Goal: Task Accomplishment & Management: Manage account settings

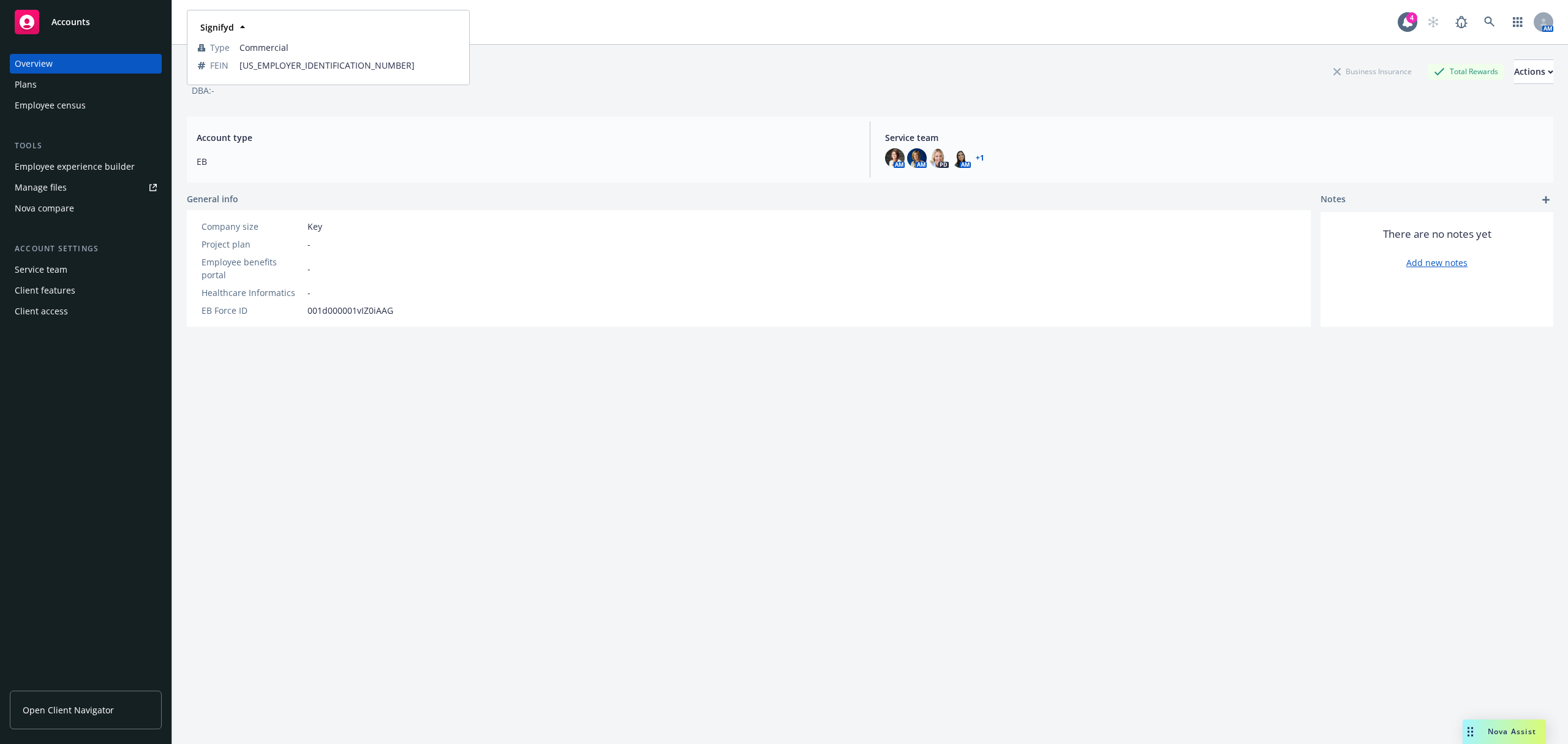
click at [812, 532] on div "Signifyd Business Insurance Total Rewards Actions DBA: - Account type EB Servic…" at bounding box center [870, 409] width 1367 height 729
click at [848, 84] on div "DBA: -" at bounding box center [870, 90] width 1367 height 13
click at [265, 23] on span "Signifyd" at bounding box center [250, 22] width 106 height 13
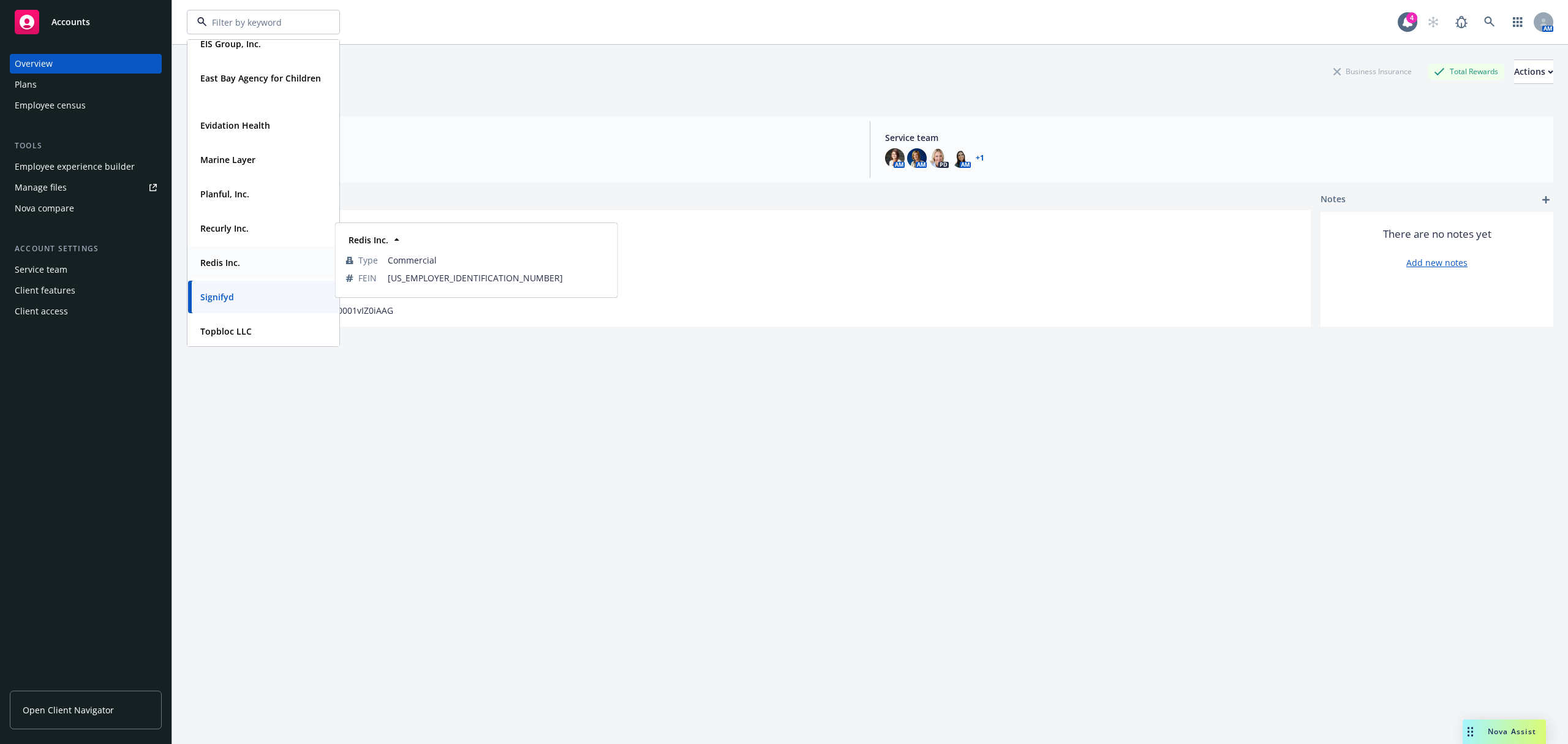
click at [221, 269] on div "Redis Inc." at bounding box center [219, 262] width 47 height 18
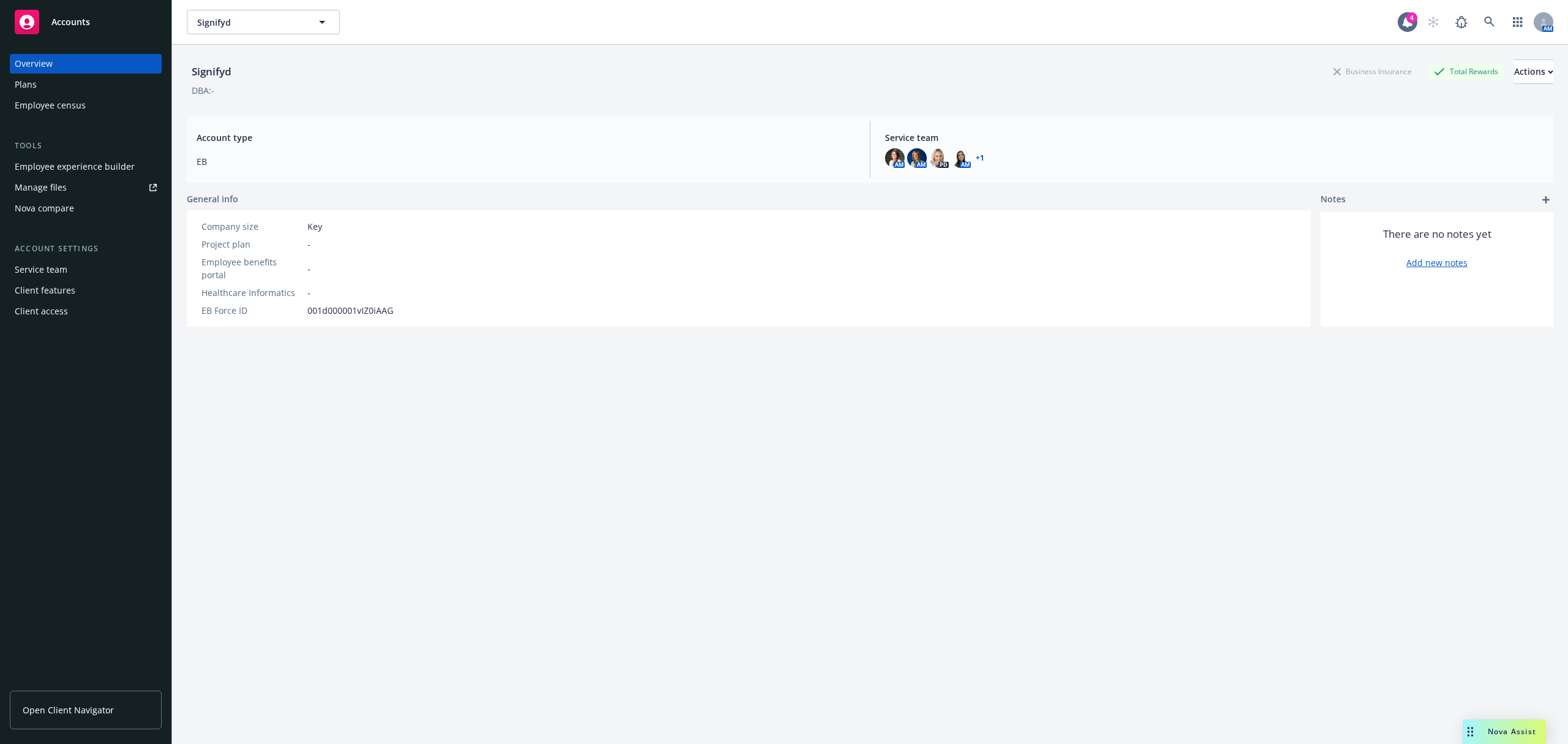
type input "Redis Inc."
click at [296, 11] on button "Redis Inc." at bounding box center [263, 22] width 153 height 24
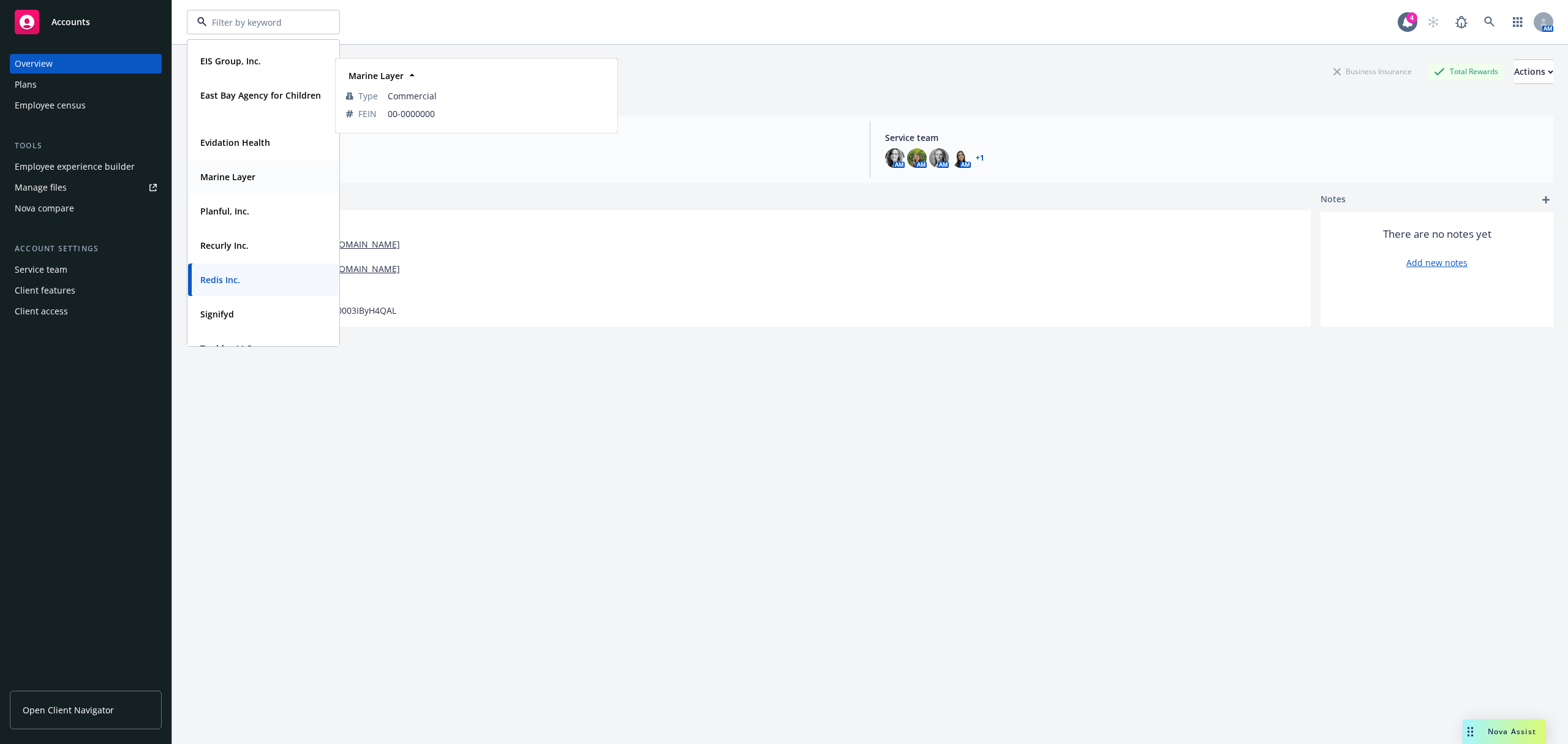
scroll to position [152, 0]
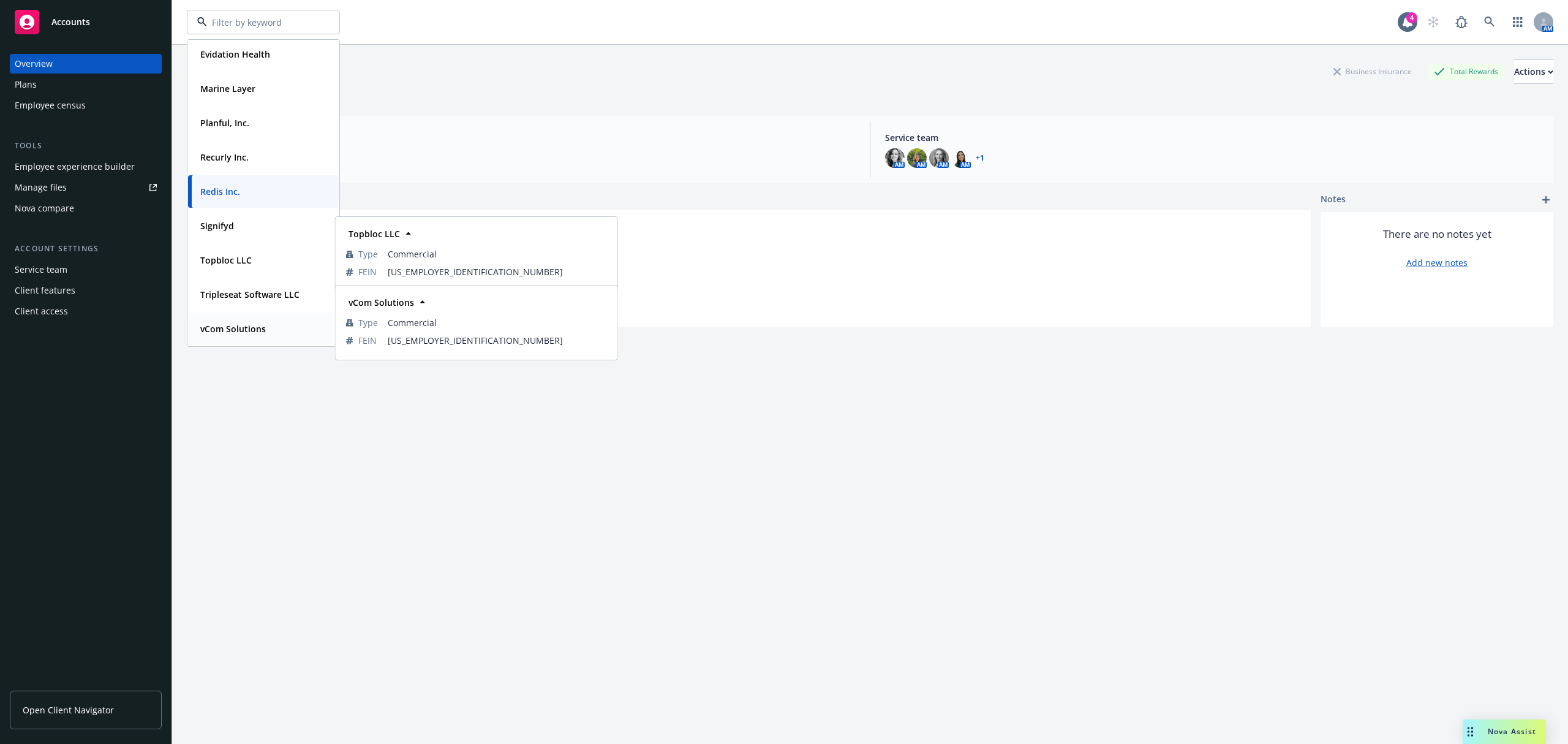
click at [220, 334] on span "vCom Solutions" at bounding box center [232, 329] width 66 height 13
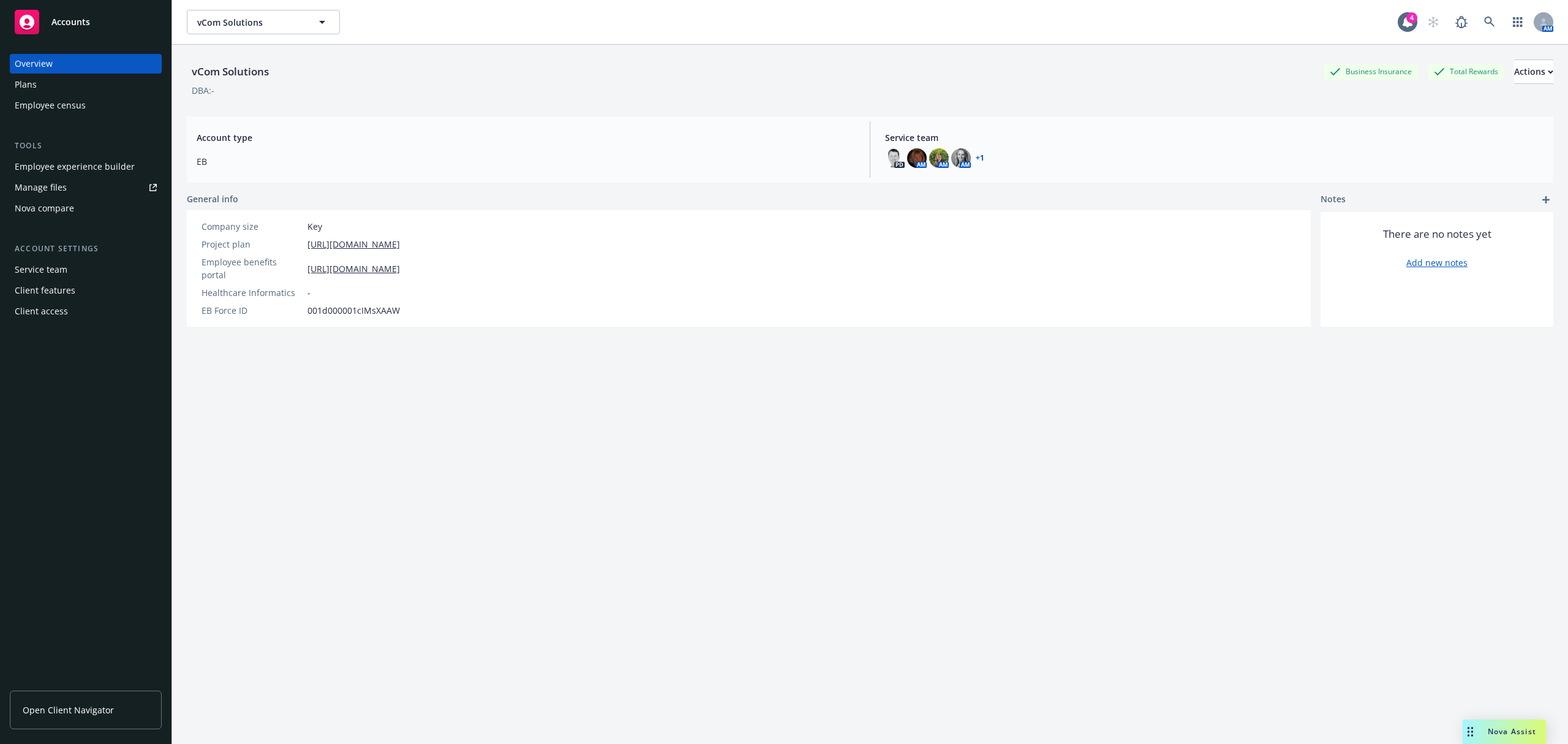
click at [104, 162] on div "Employee experience builder" at bounding box center [75, 166] width 120 height 20
click at [328, 17] on icon "button" at bounding box center [322, 22] width 15 height 15
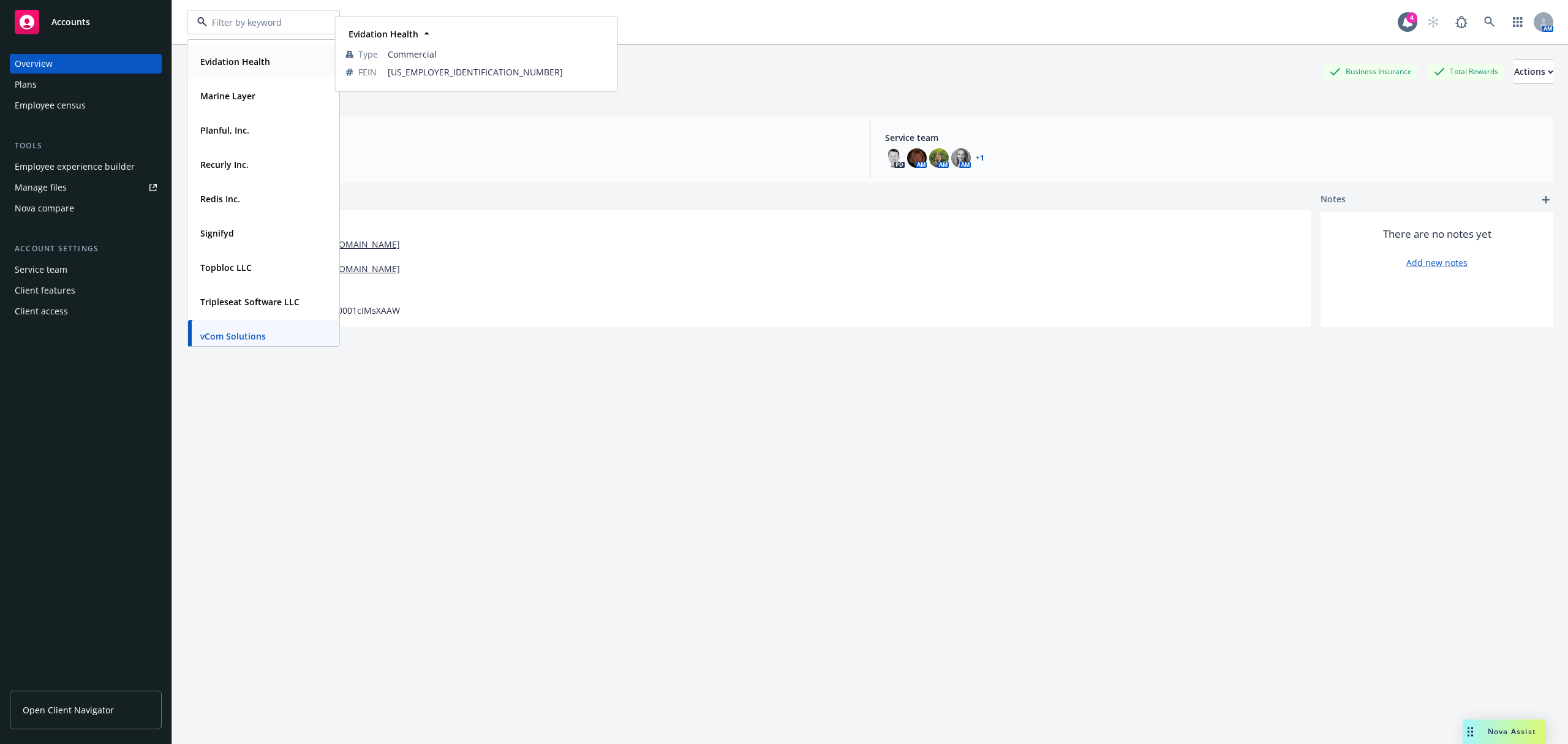
scroll to position [152, 0]
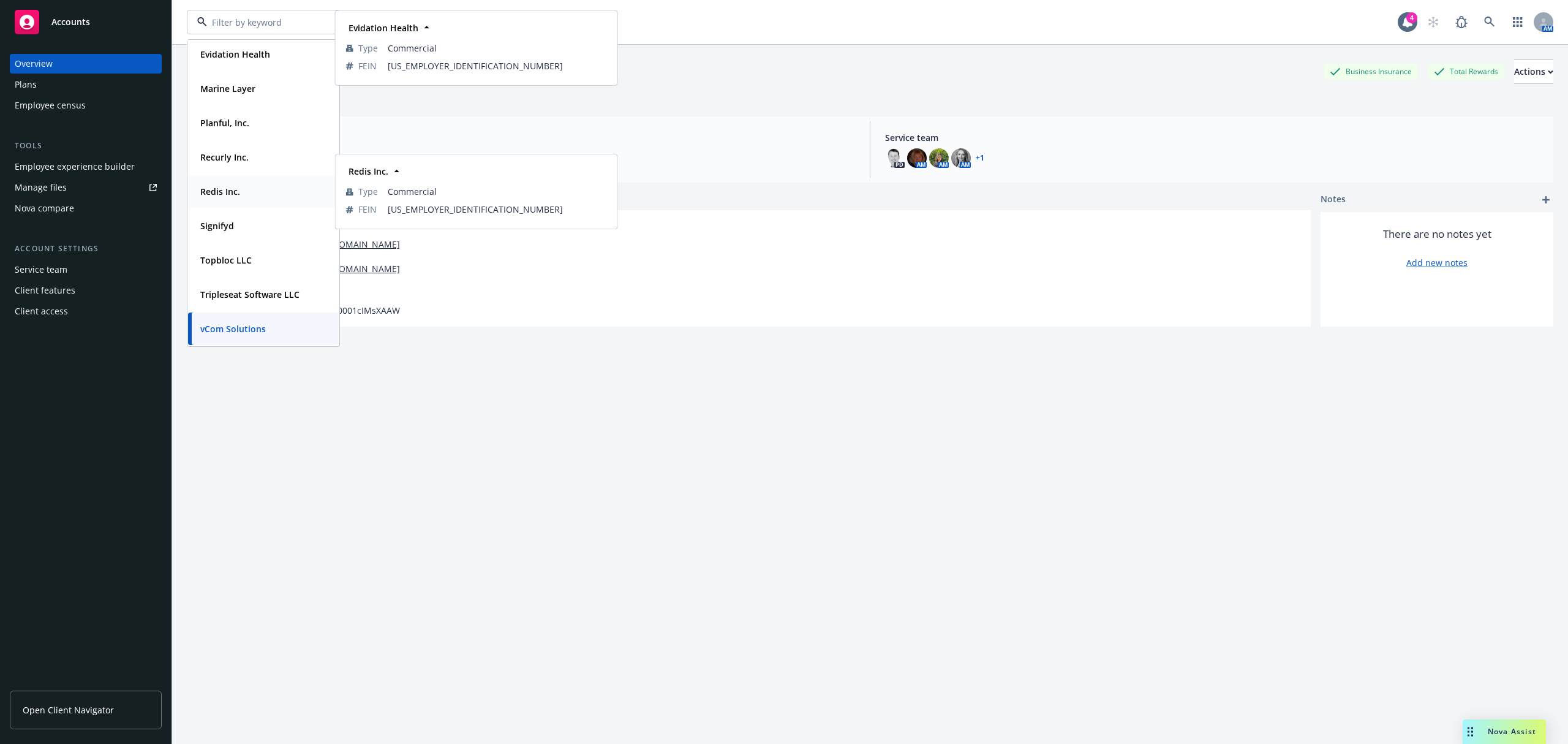
click at [248, 192] on div "Redis Inc." at bounding box center [263, 192] width 136 height 18
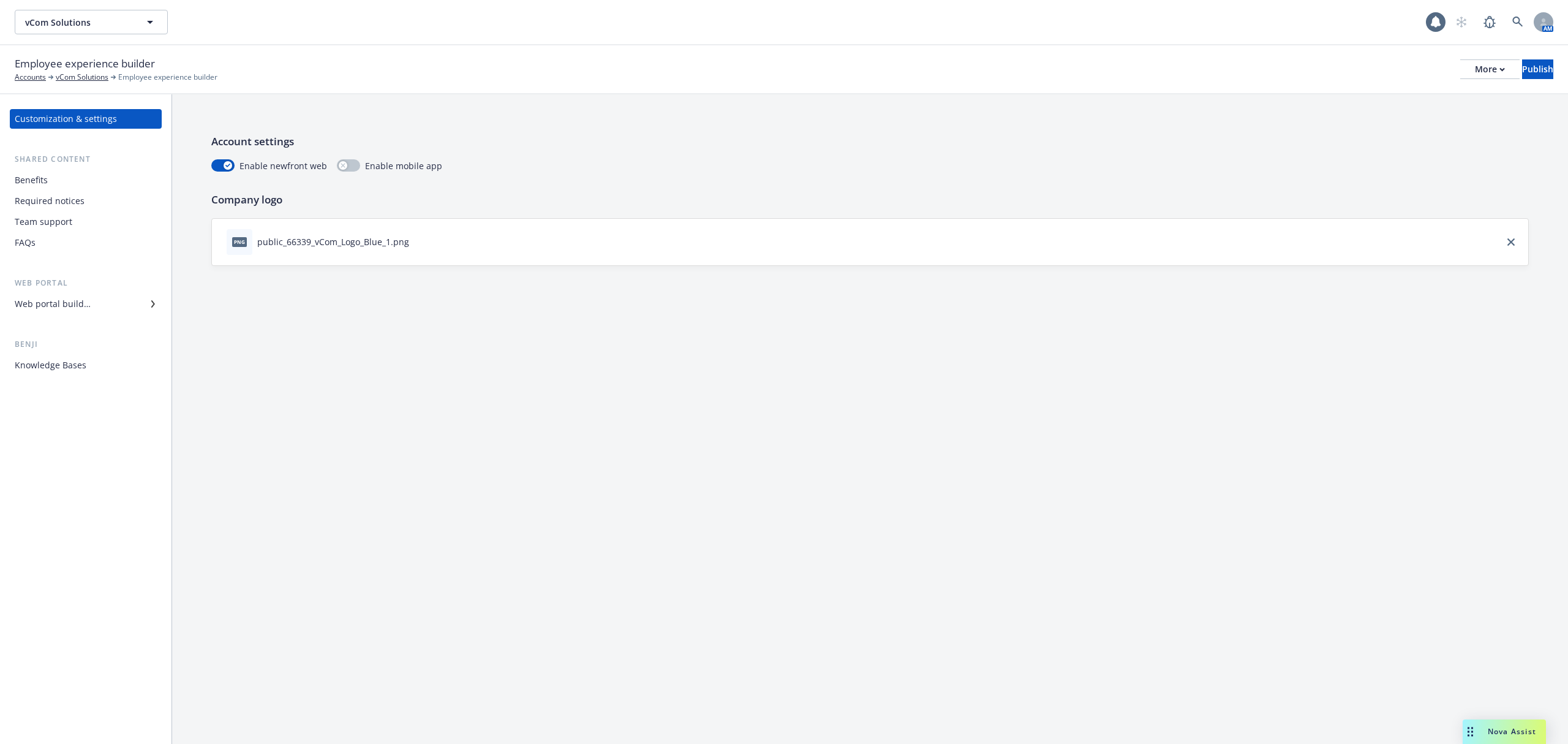
click at [55, 308] on div "Web portal builder" at bounding box center [52, 304] width 76 height 20
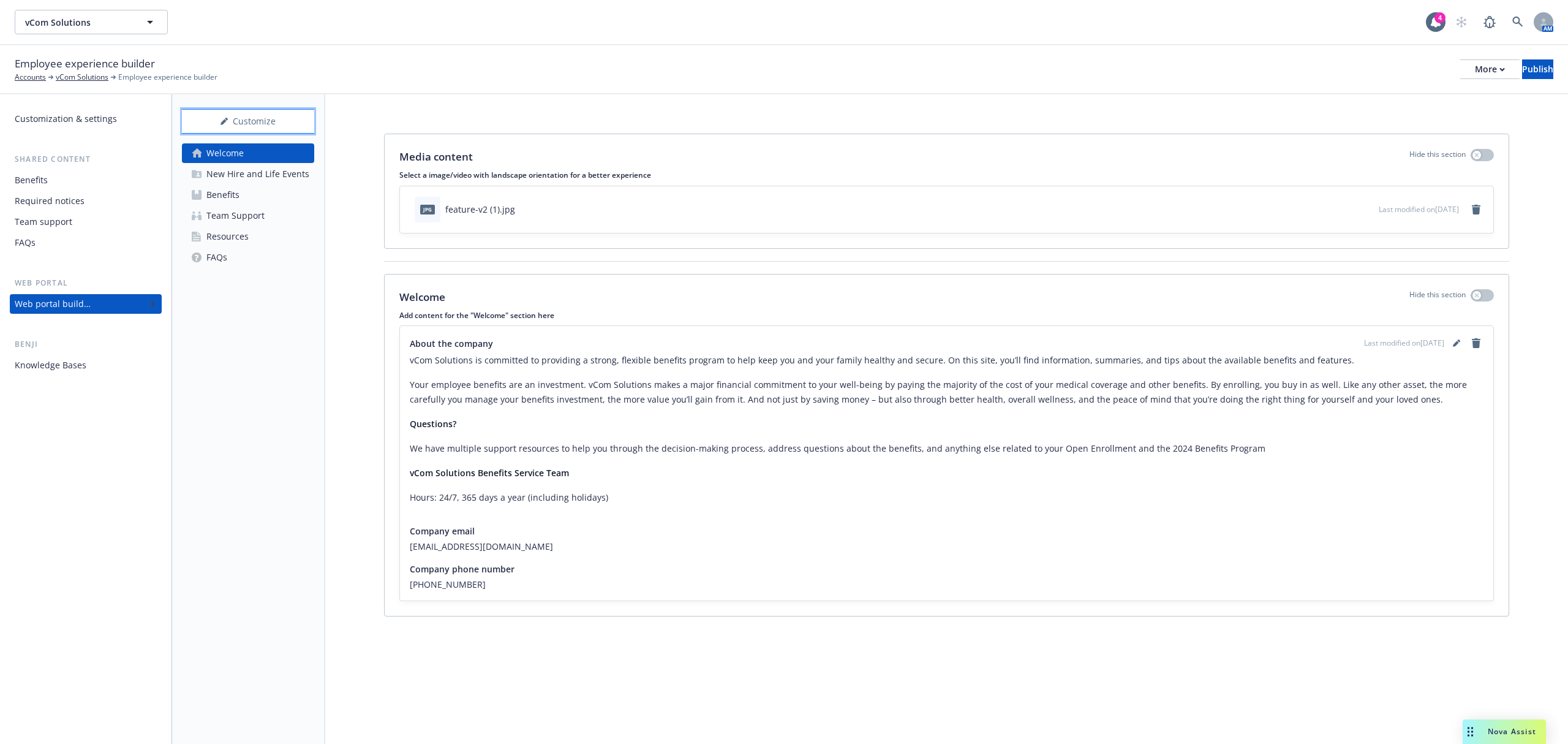
click at [280, 118] on div "Customize" at bounding box center [248, 121] width 132 height 24
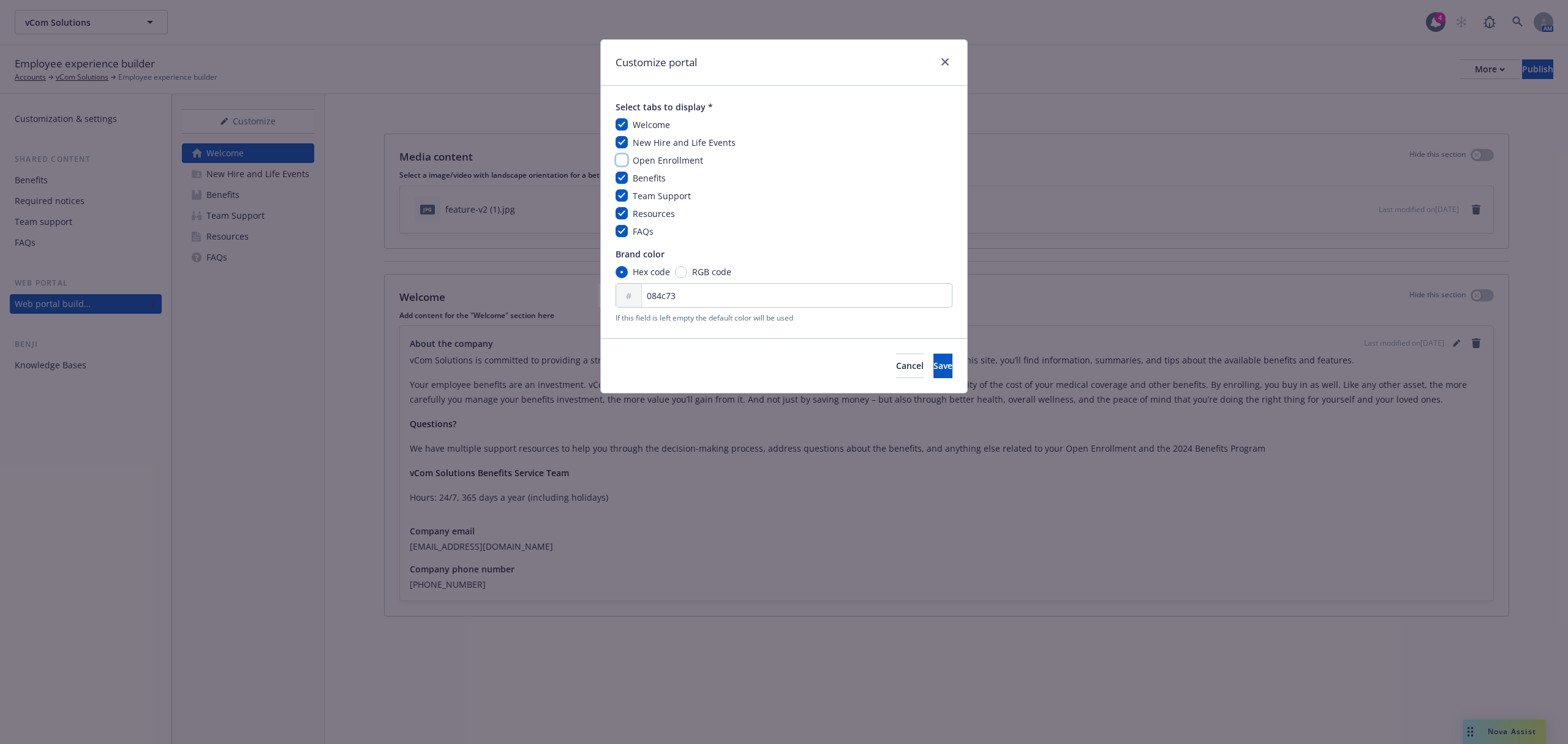
click at [618, 163] on input "checkbox" at bounding box center [622, 159] width 12 height 12
checkbox input "true"
click at [935, 366] on button "Save" at bounding box center [943, 366] width 19 height 24
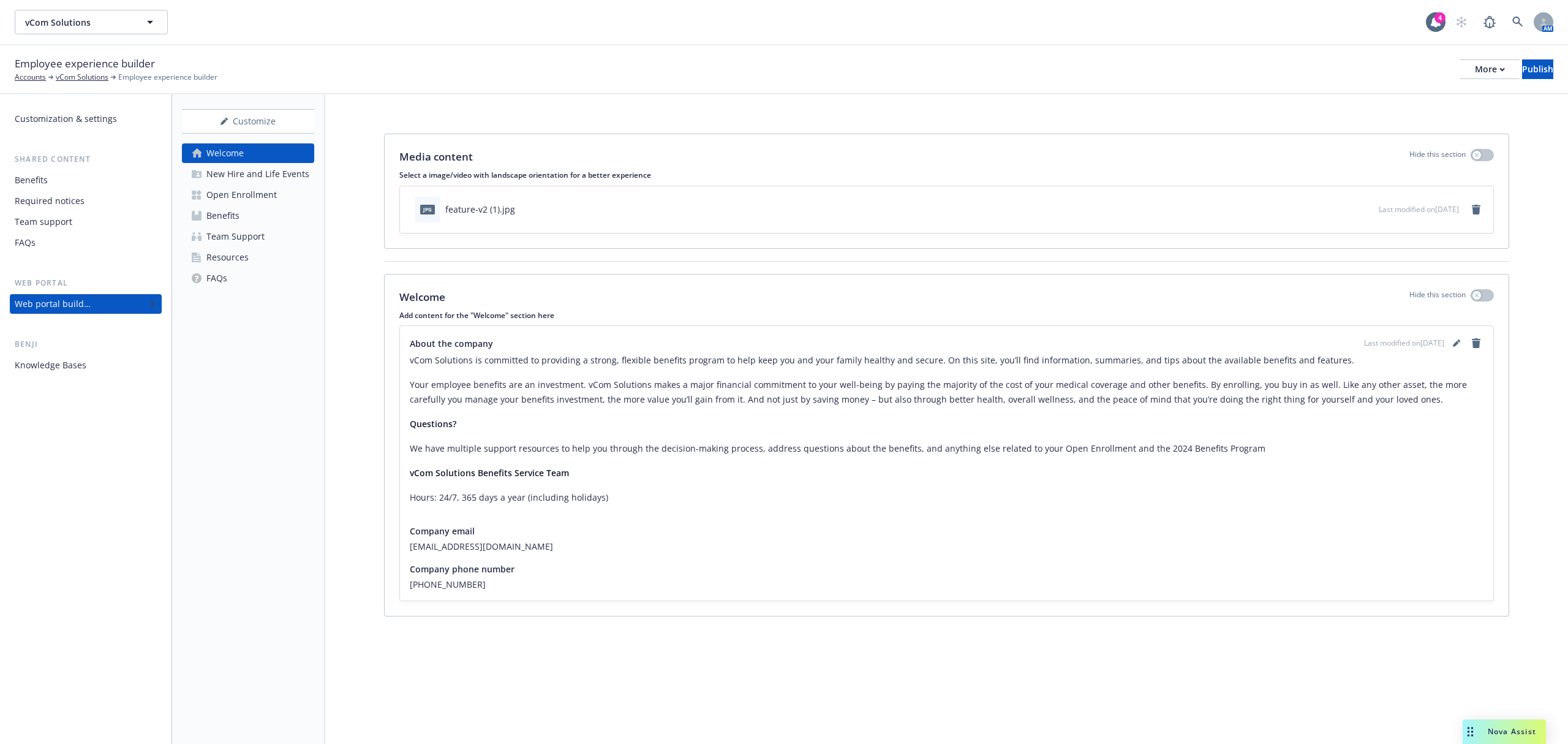
click at [261, 192] on div "Open Enrollment" at bounding box center [241, 194] width 71 height 20
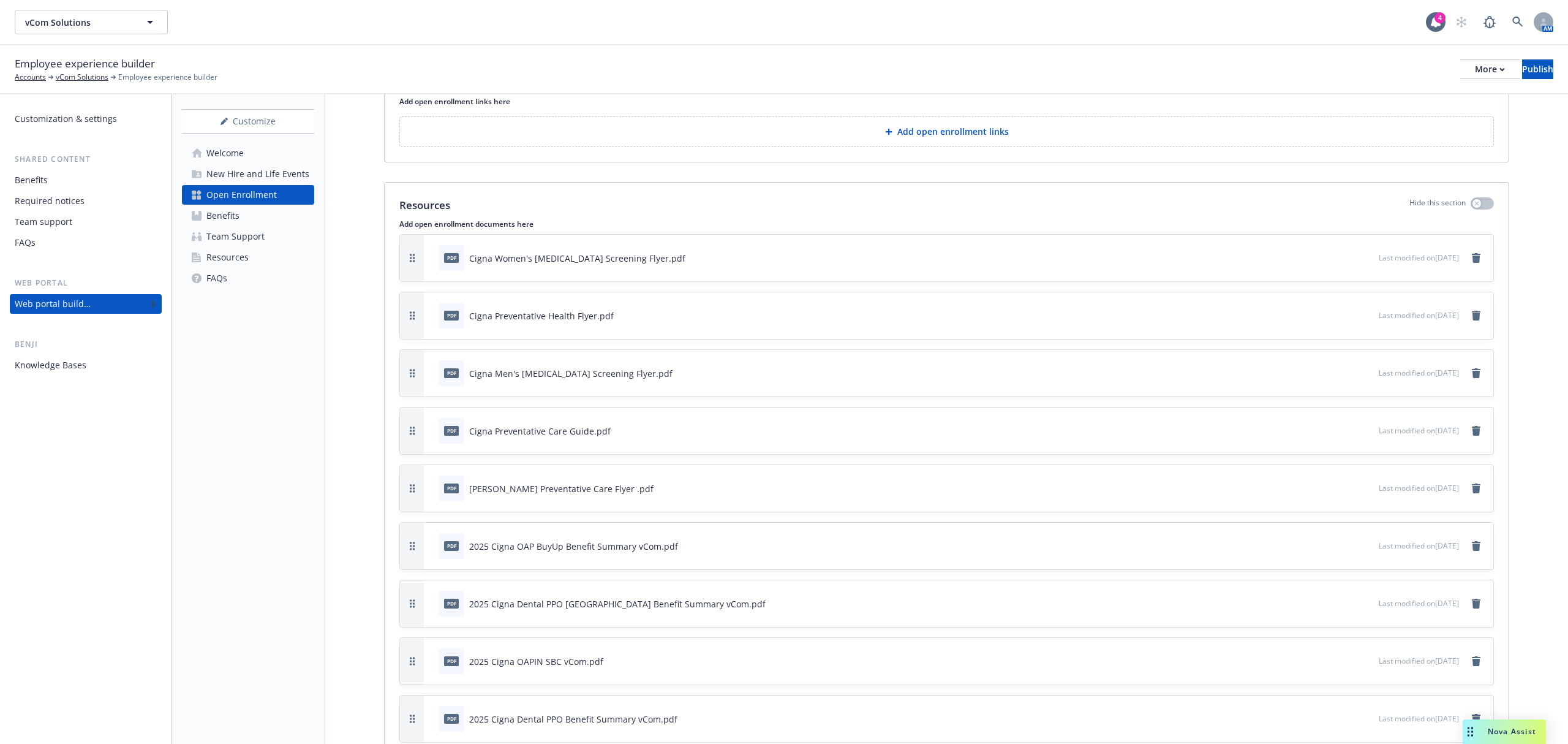
scroll to position [2902, 0]
click at [282, 116] on div "Customize" at bounding box center [248, 121] width 132 height 24
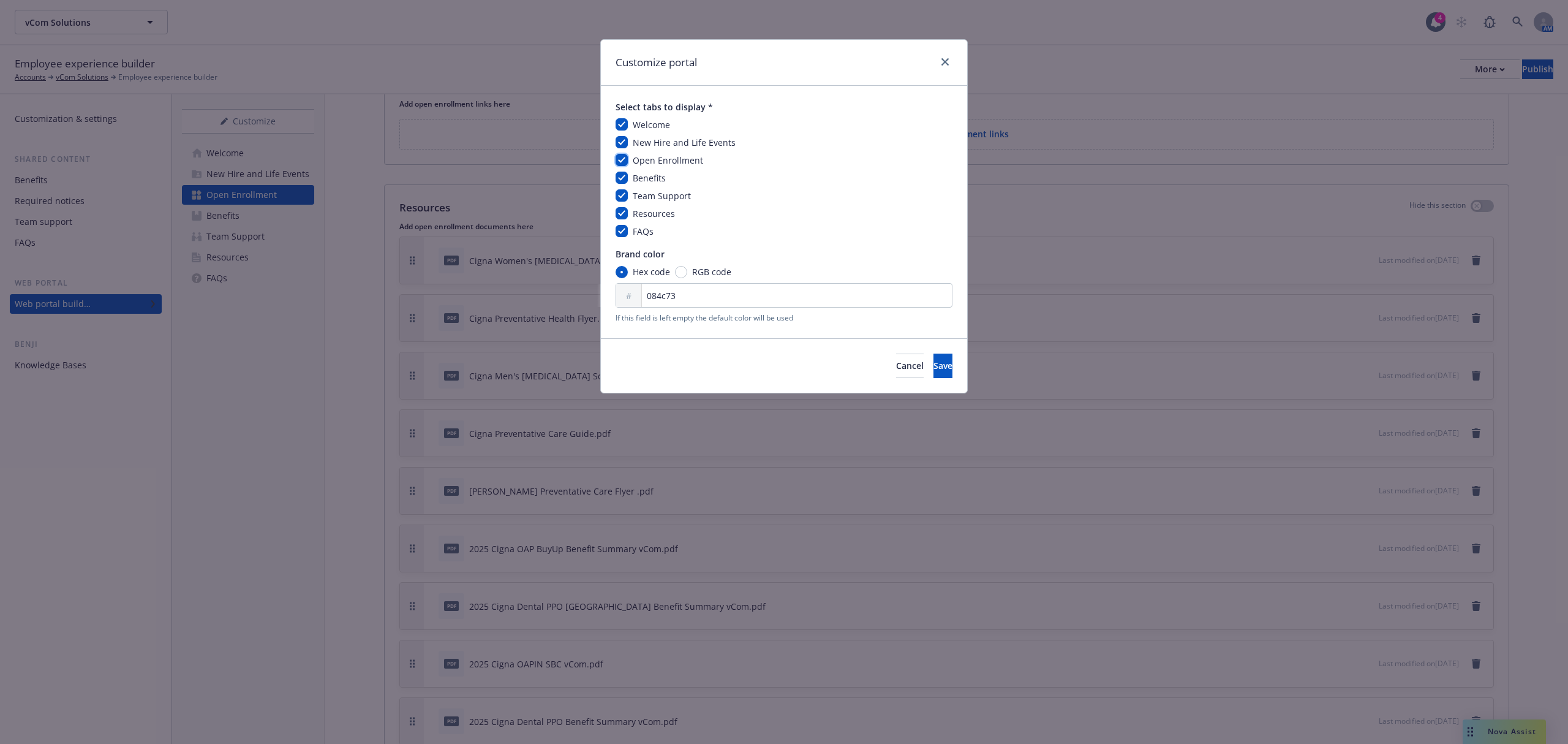
click at [621, 157] on input "checkbox" at bounding box center [622, 159] width 12 height 12
checkbox input "false"
click at [934, 370] on span "Save" at bounding box center [943, 366] width 19 height 11
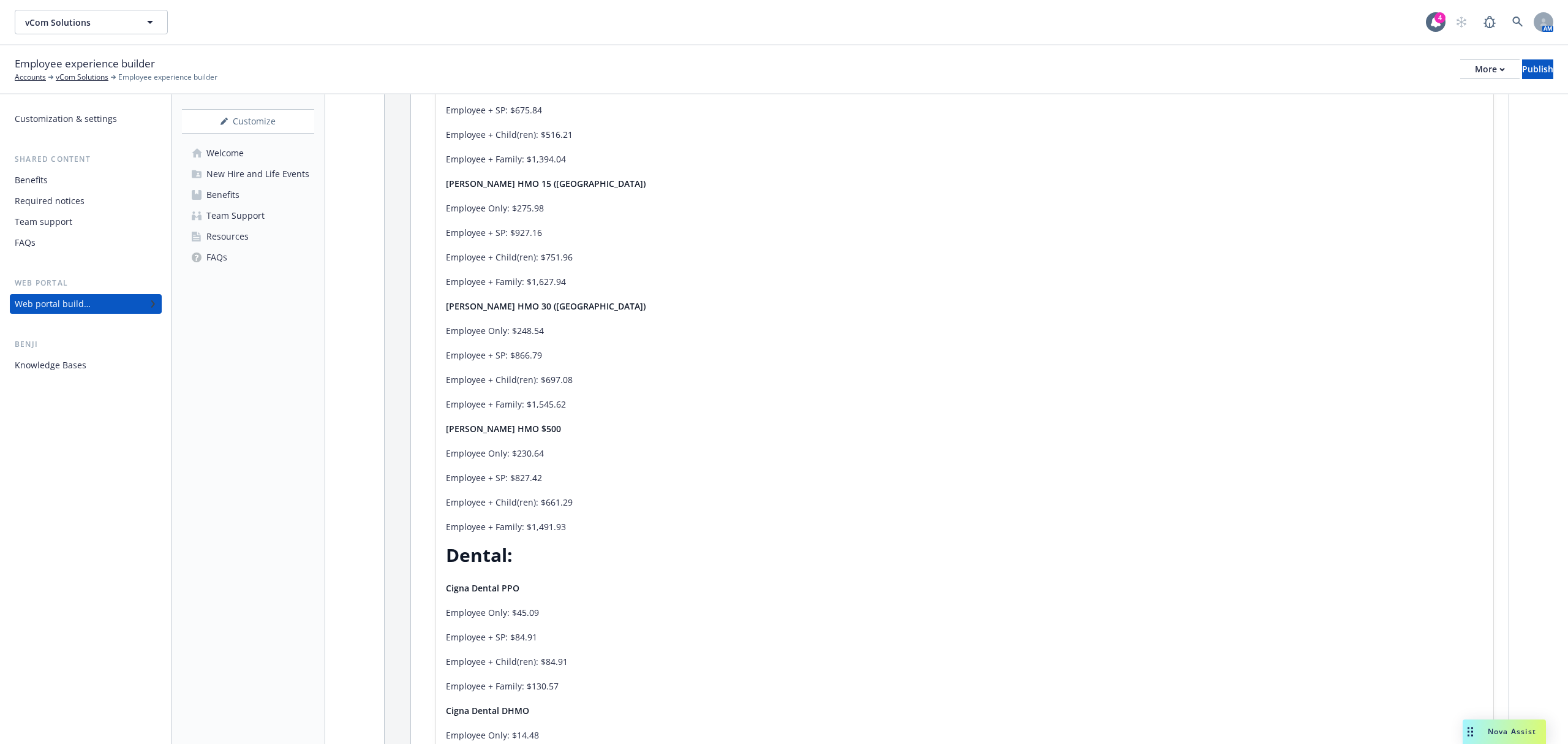
scroll to position [1023, 0]
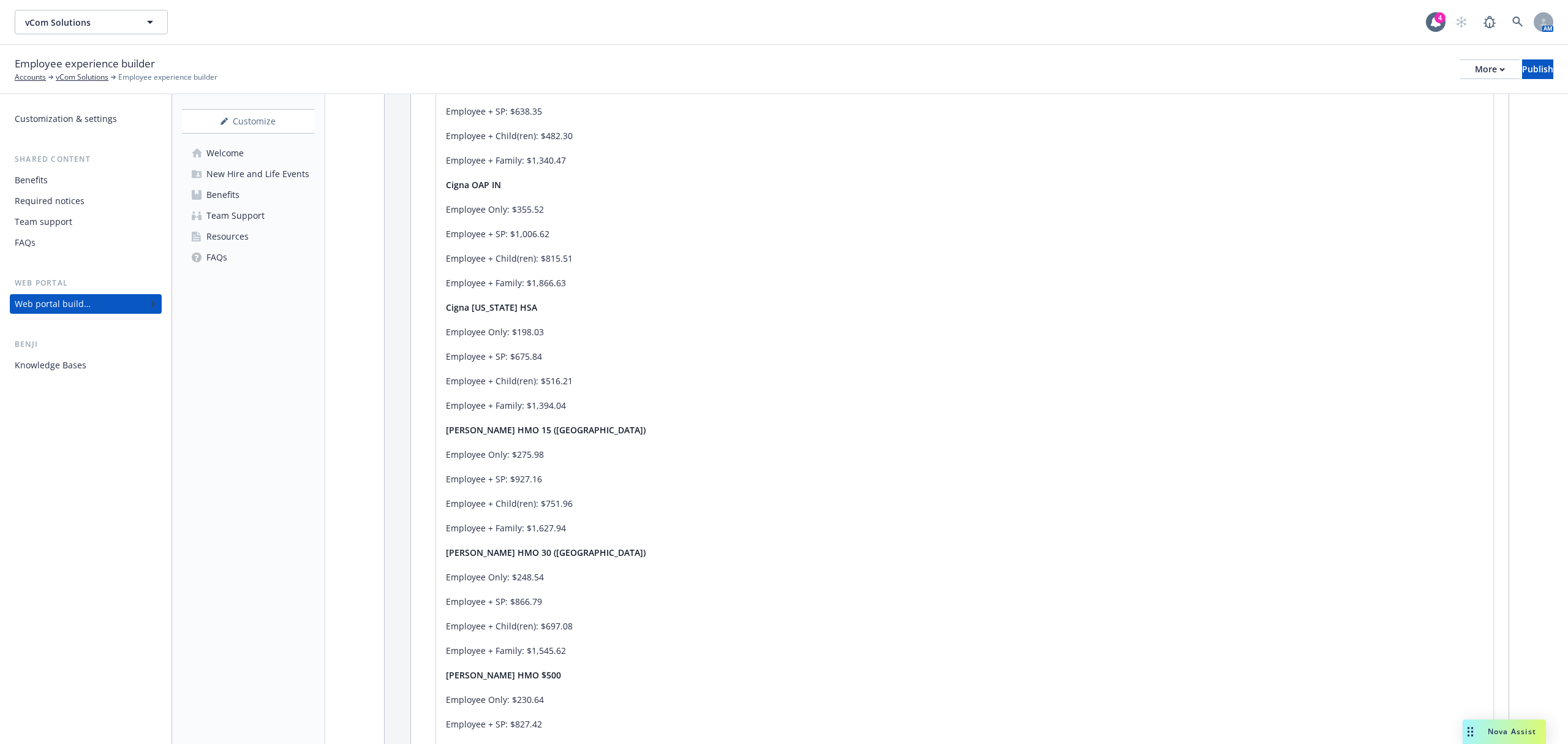
click at [224, 164] on div "New Hire and Life Events" at bounding box center [258, 174] width 103 height 20
